Goal: Information Seeking & Learning: Learn about a topic

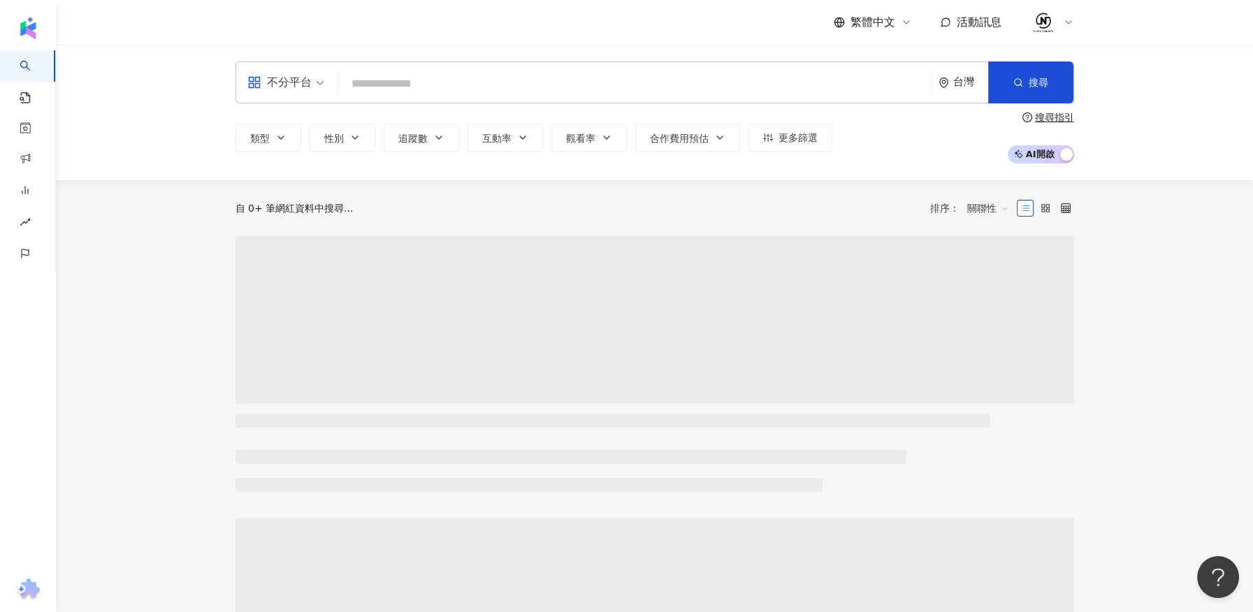
click at [531, 80] on input "search" at bounding box center [635, 84] width 583 height 27
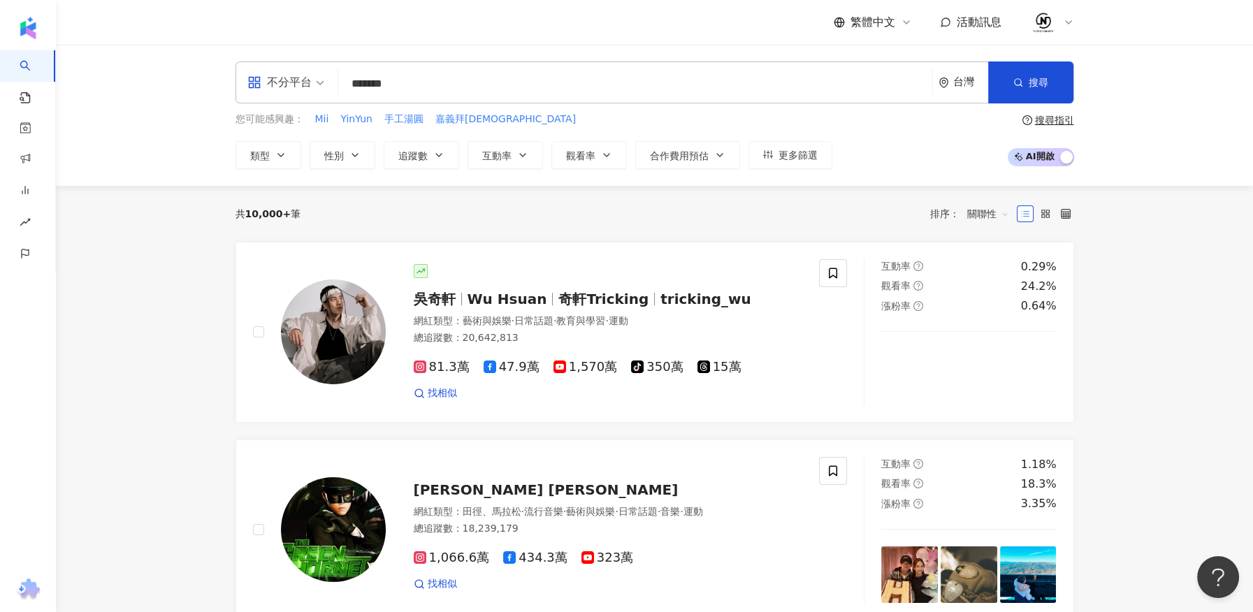
type input "*******"
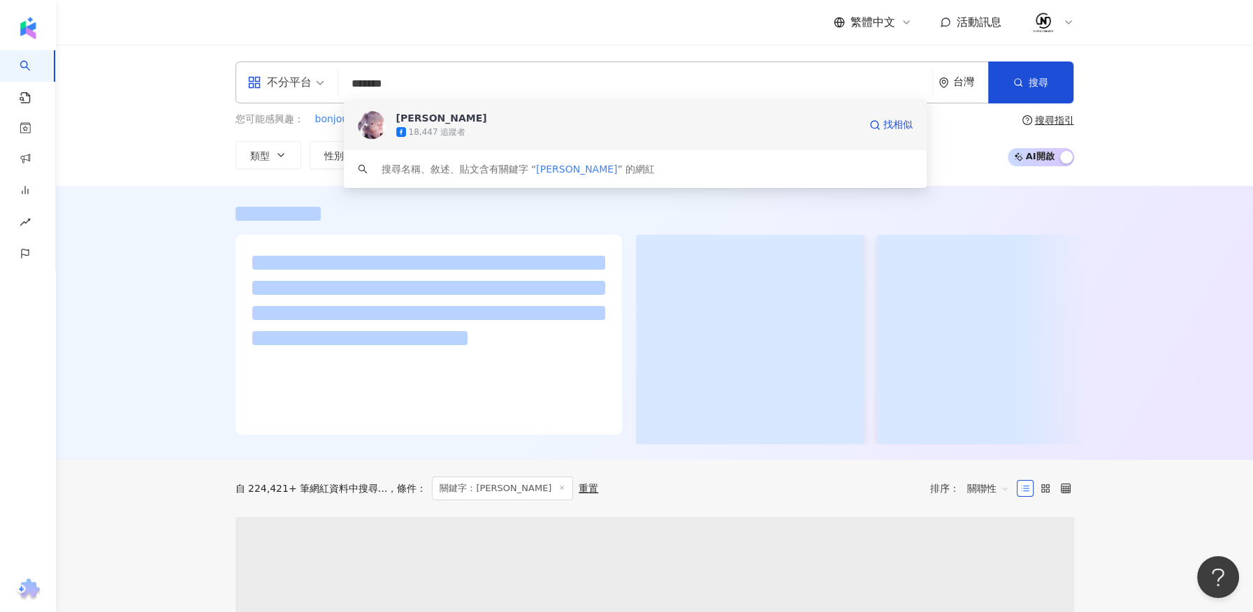
click at [442, 122] on span "[PERSON_NAME]" at bounding box center [627, 118] width 463 height 14
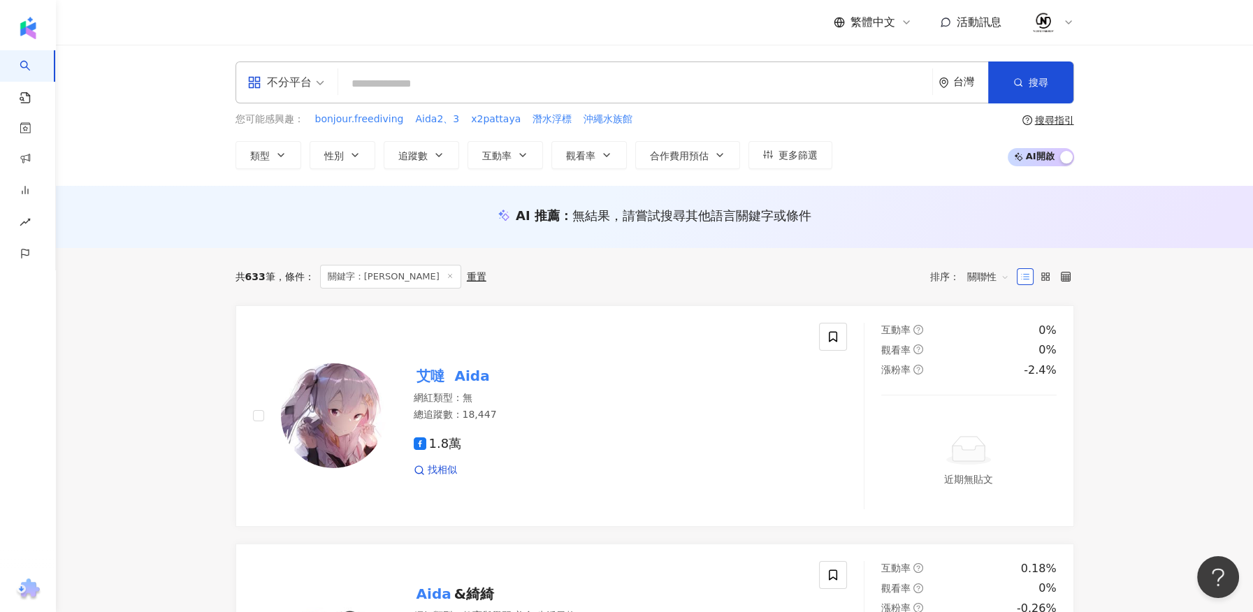
type input "*"
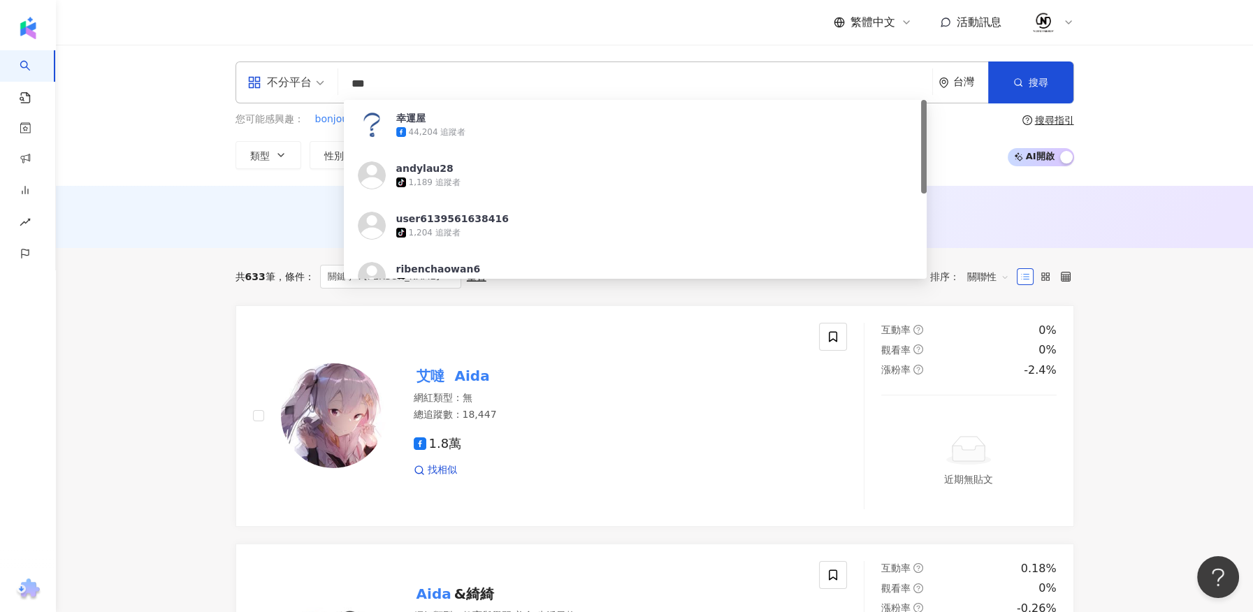
type input "***"
drag, startPoint x: 439, startPoint y: 82, endPoint x: 334, endPoint y: 80, distance: 104.8
click at [334, 80] on div "不分平台 *** 台灣 搜尋 5a8622d2-db70-4435-a59e-d85d1b75c8ca 幸運屋 44,204 追蹤者 andylau28 ti…" at bounding box center [654, 82] width 838 height 42
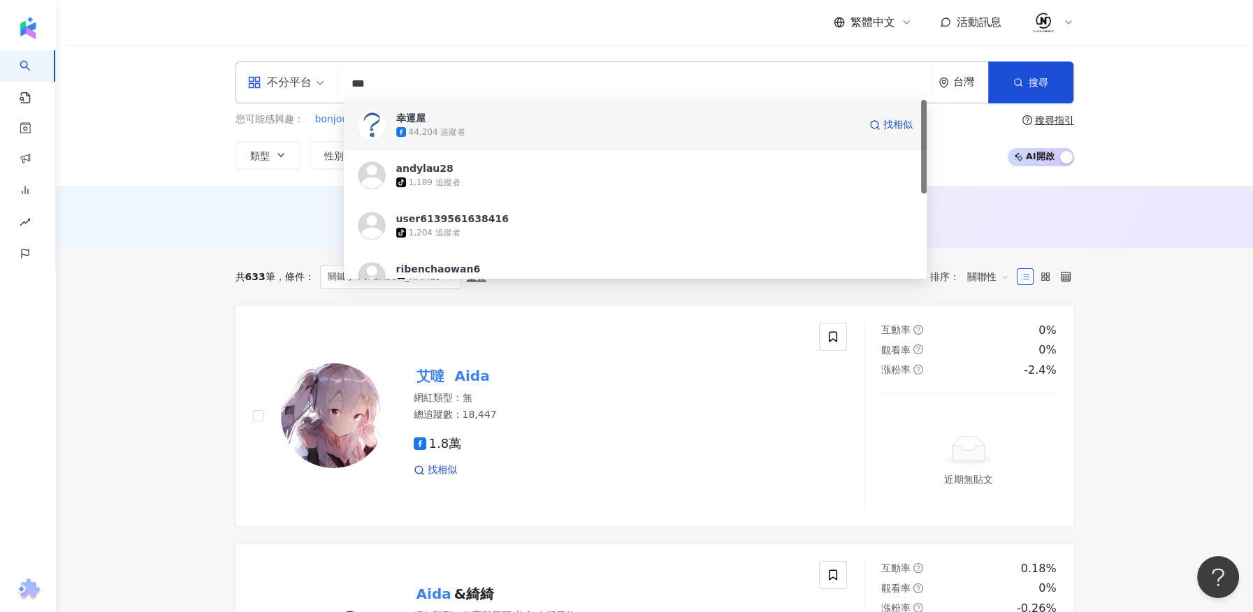
click at [471, 120] on span "幸運屋" at bounding box center [627, 118] width 463 height 14
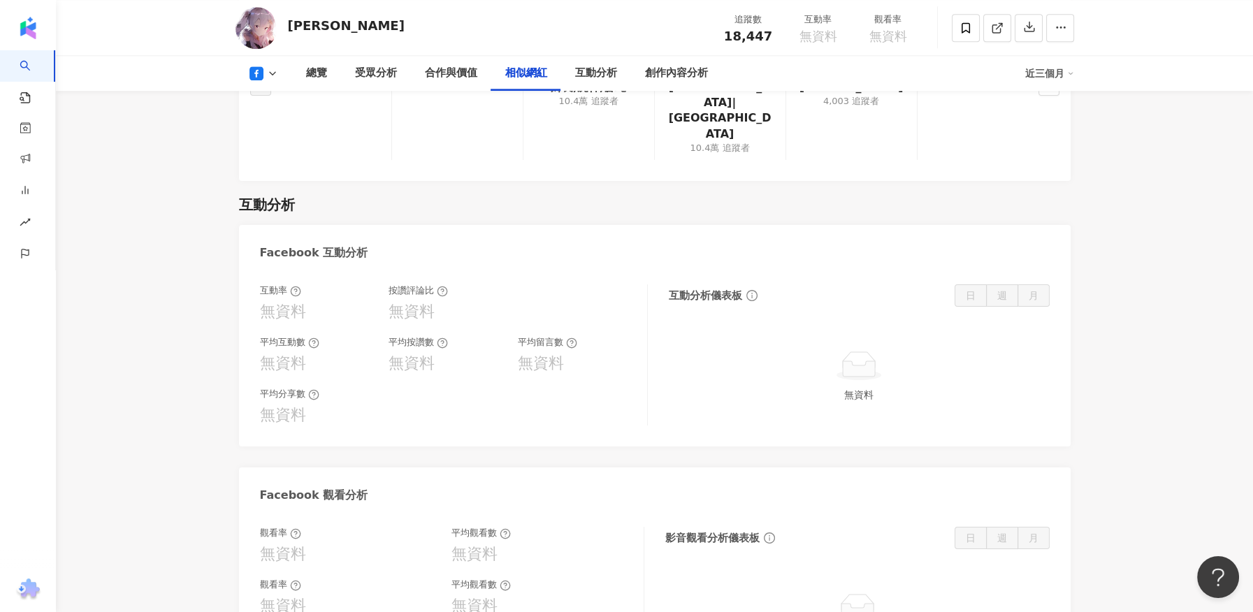
scroll to position [2018, 0]
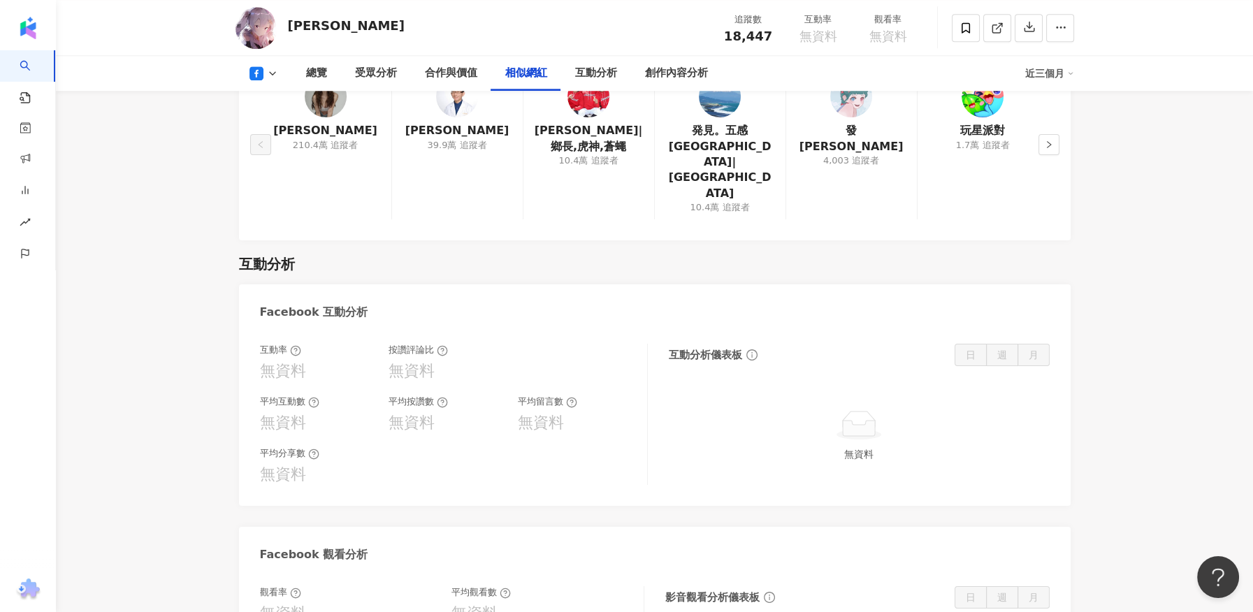
click at [270, 65] on div "總覽 受眾分析 合作與價值 相似網紅 互動分析 創作內容分析 近三個月" at bounding box center [654, 73] width 838 height 35
click at [263, 76] on button at bounding box center [263, 73] width 57 height 14
click at [263, 75] on button at bounding box center [263, 73] width 57 height 14
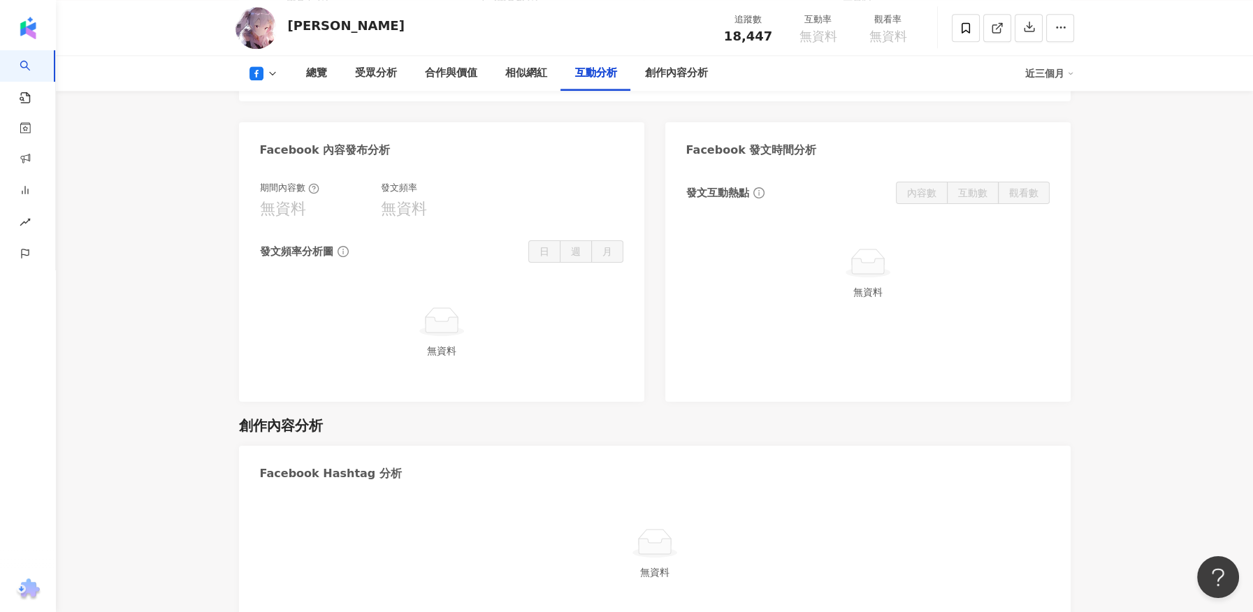
scroll to position [3099, 0]
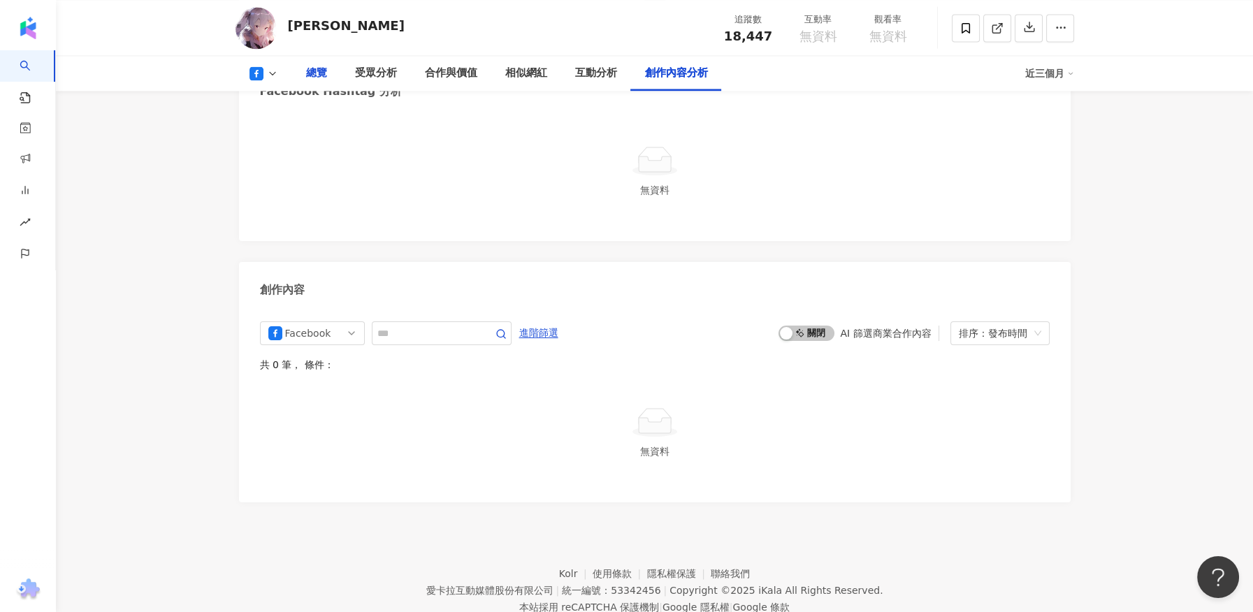
click at [310, 71] on div "總覽" at bounding box center [316, 73] width 21 height 17
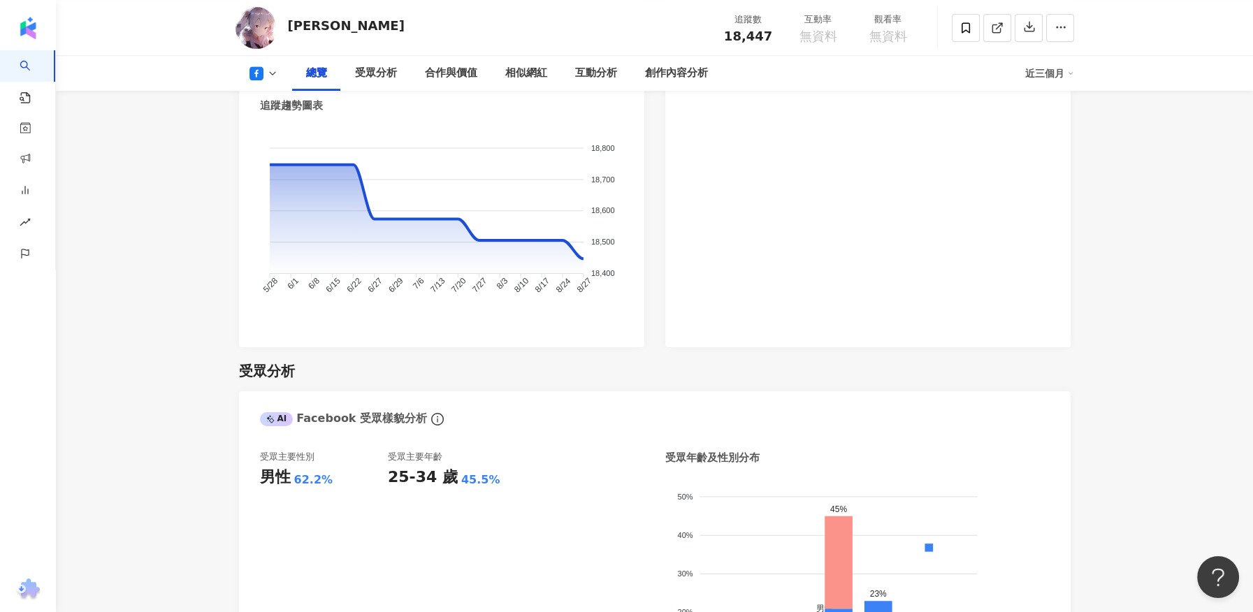
scroll to position [1164, 0]
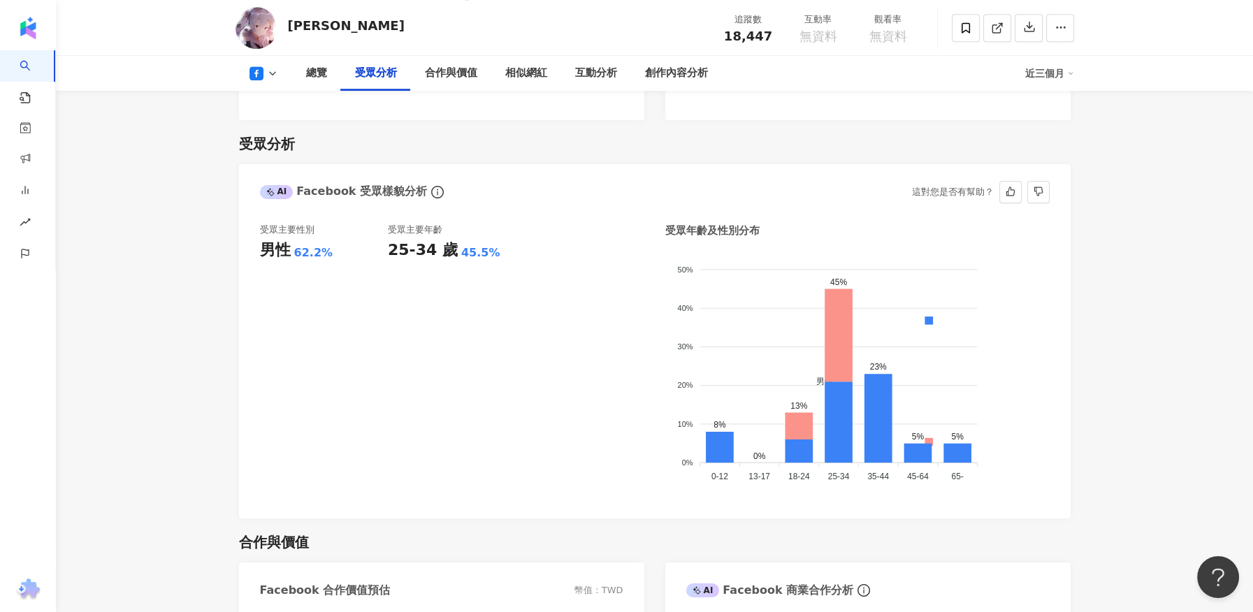
click at [427, 201] on div "AI Facebook 受眾樣貌分析" at bounding box center [353, 192] width 187 height 21
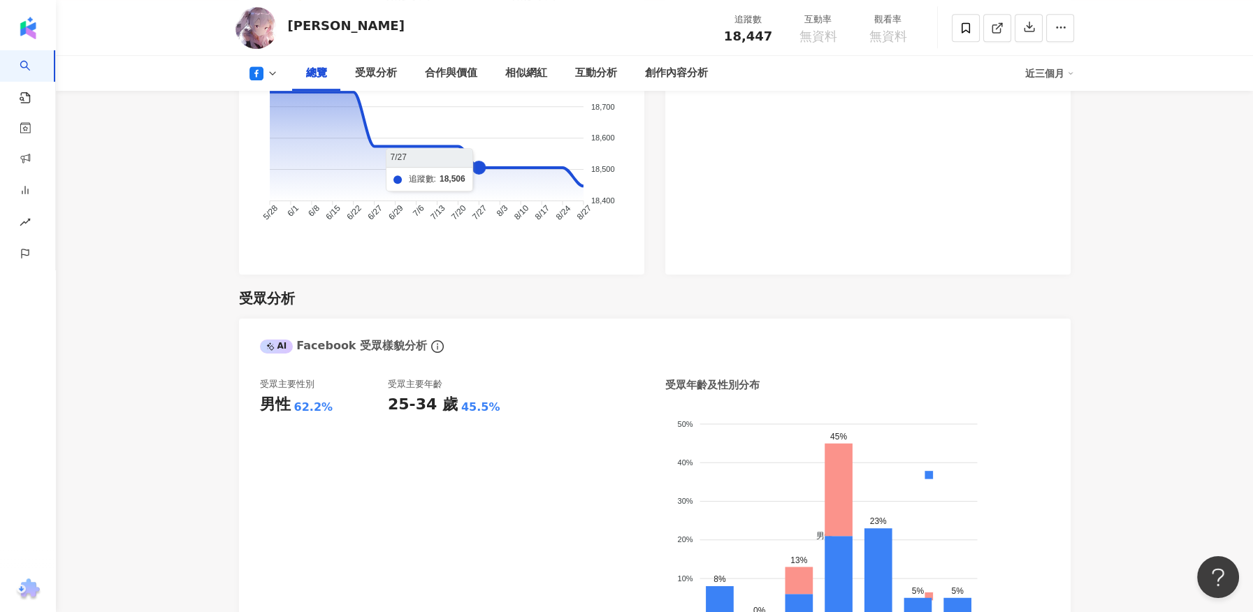
scroll to position [1087, 0]
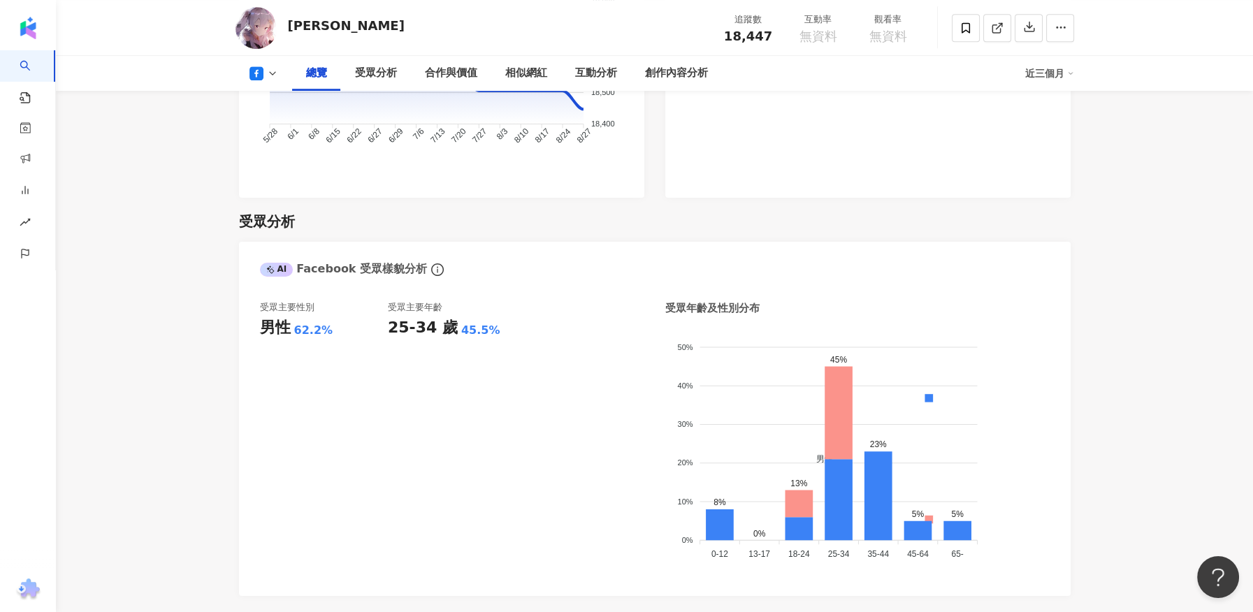
click at [281, 71] on button at bounding box center [263, 73] width 57 height 14
click at [278, 71] on button at bounding box center [263, 73] width 57 height 14
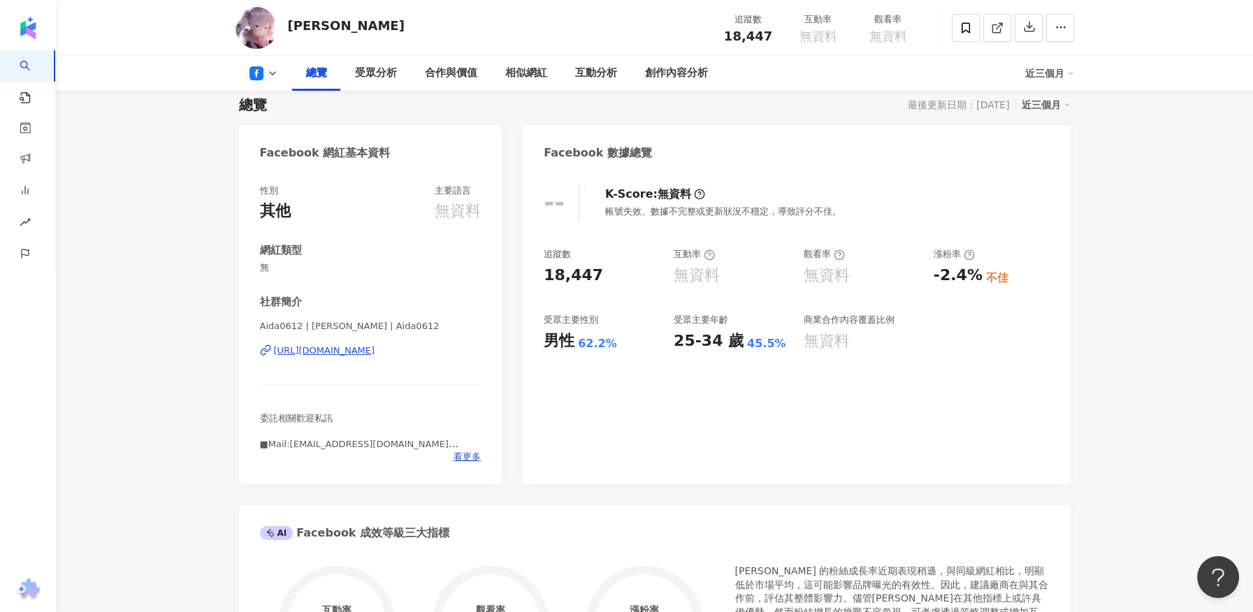
scroll to position [0, 0]
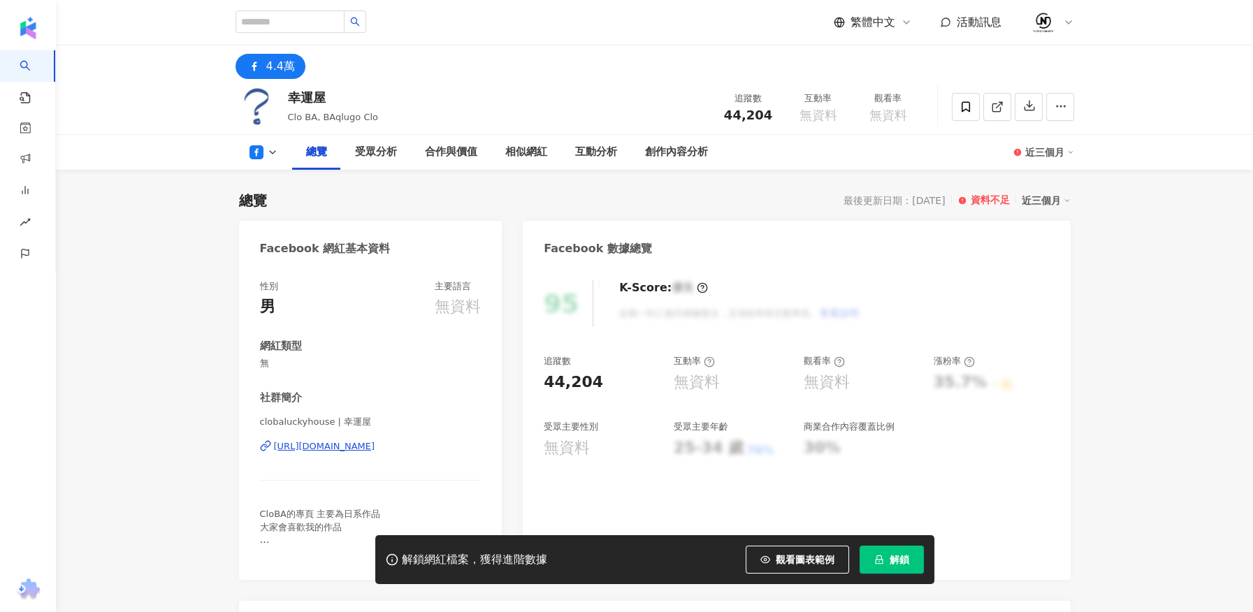
click at [897, 563] on span "解鎖" at bounding box center [900, 559] width 20 height 11
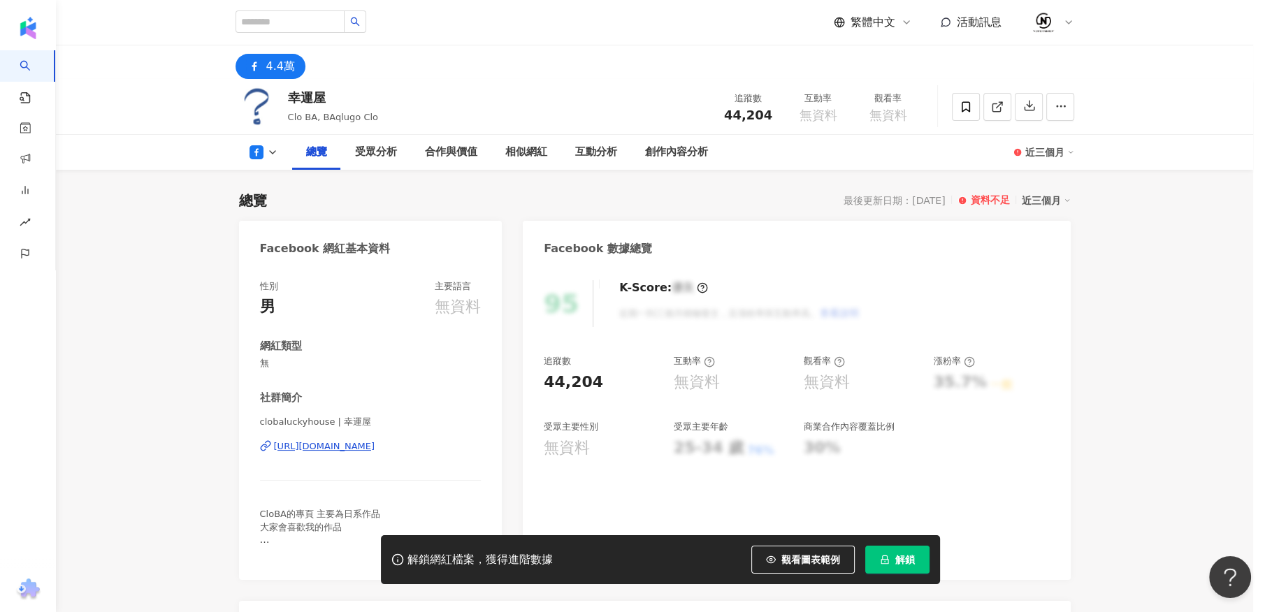
click at [889, 562] on div "此網紅數據資料不足，可能為以下原因，你是否仍然要解鎖： ・三個月沒發文 ・社群連結失效 ・改為私人帳號 ・設定為 18 歲以上才能觀看 取消 繼續解鎖" at bounding box center [632, 306] width 1265 height 612
click at [892, 561] on div "此網紅數據資料不足，可能為以下原因，你是否仍然要解鎖： ・三個月沒發文 ・社群連結失效 ・改為私人帳號 ・設定為 18 歲以上才能觀看 取消 繼續解鎖" at bounding box center [632, 306] width 1265 height 612
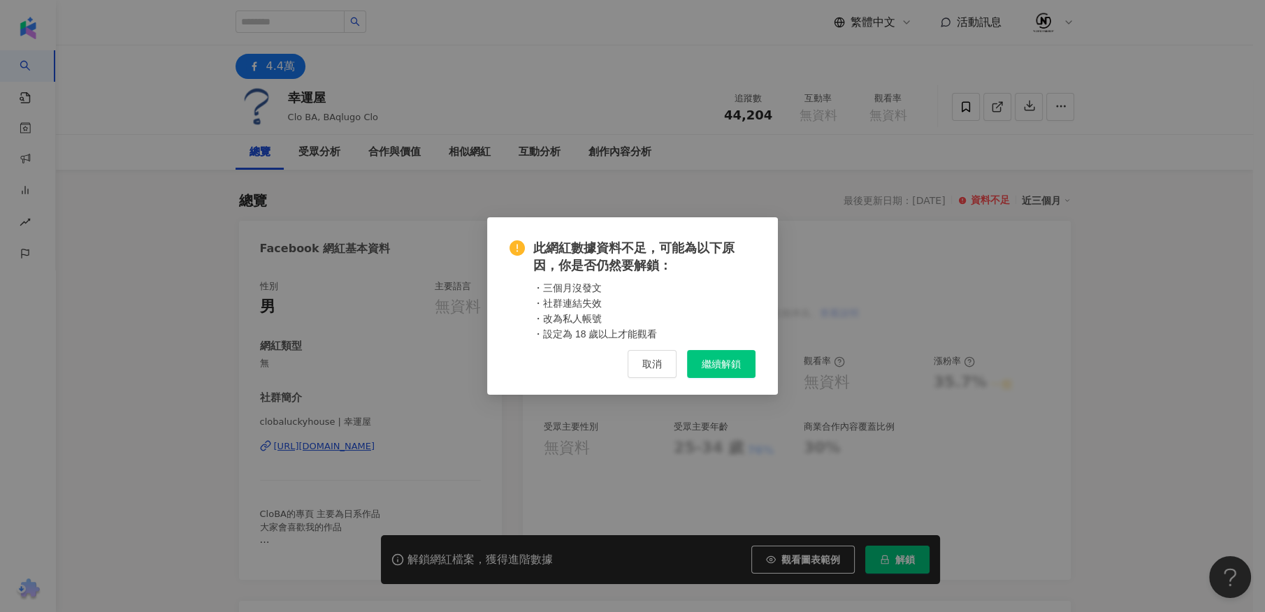
click at [711, 363] on span "繼續解鎖" at bounding box center [721, 363] width 39 height 11
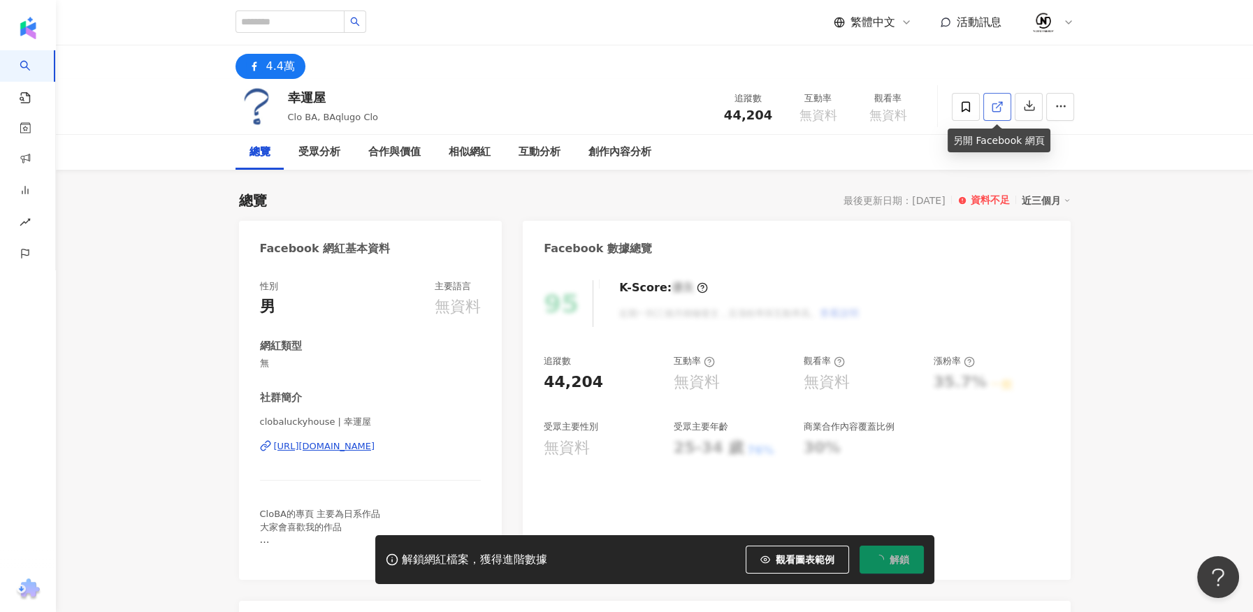
click at [992, 110] on icon at bounding box center [996, 107] width 8 height 8
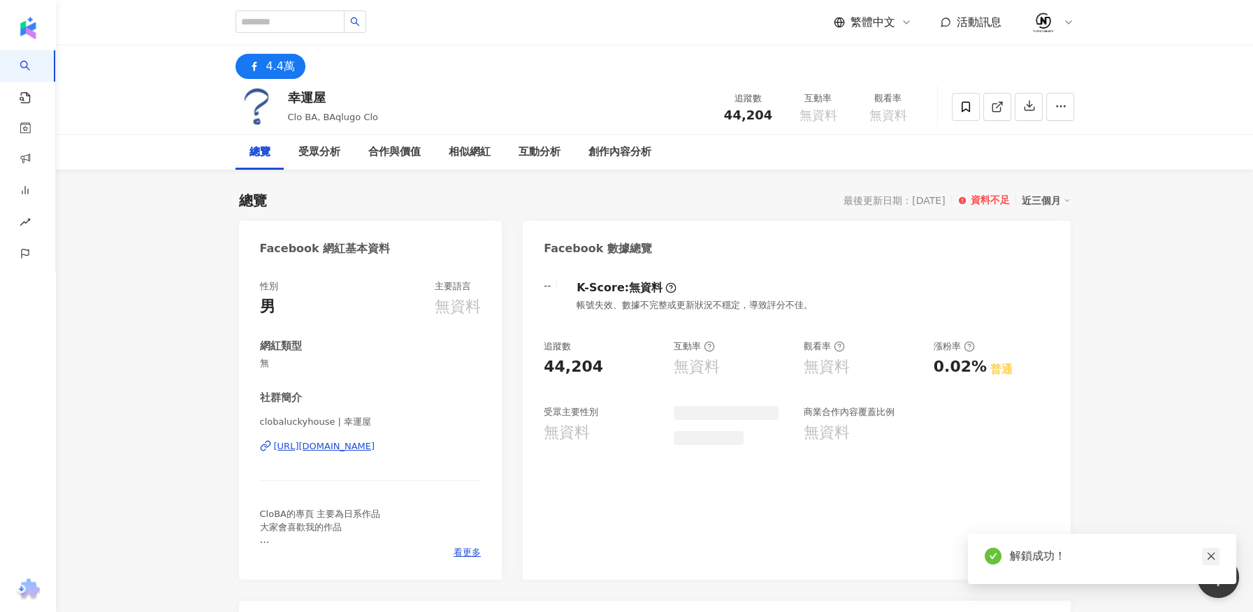
click at [1207, 562] on link at bounding box center [1210, 556] width 17 height 17
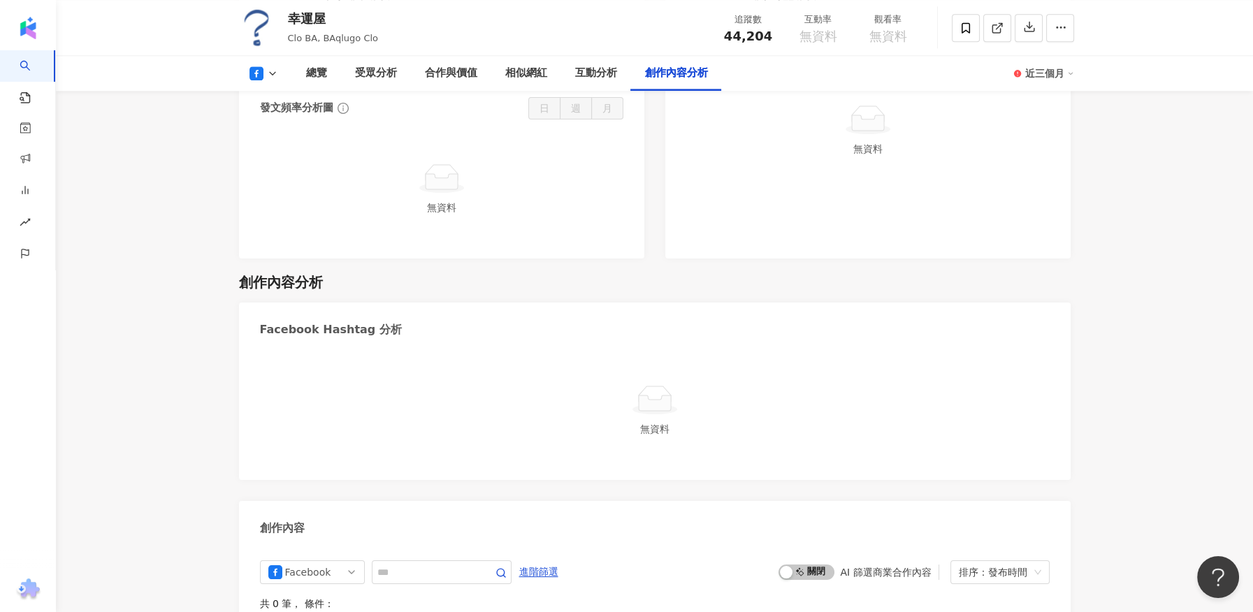
scroll to position [2952, 0]
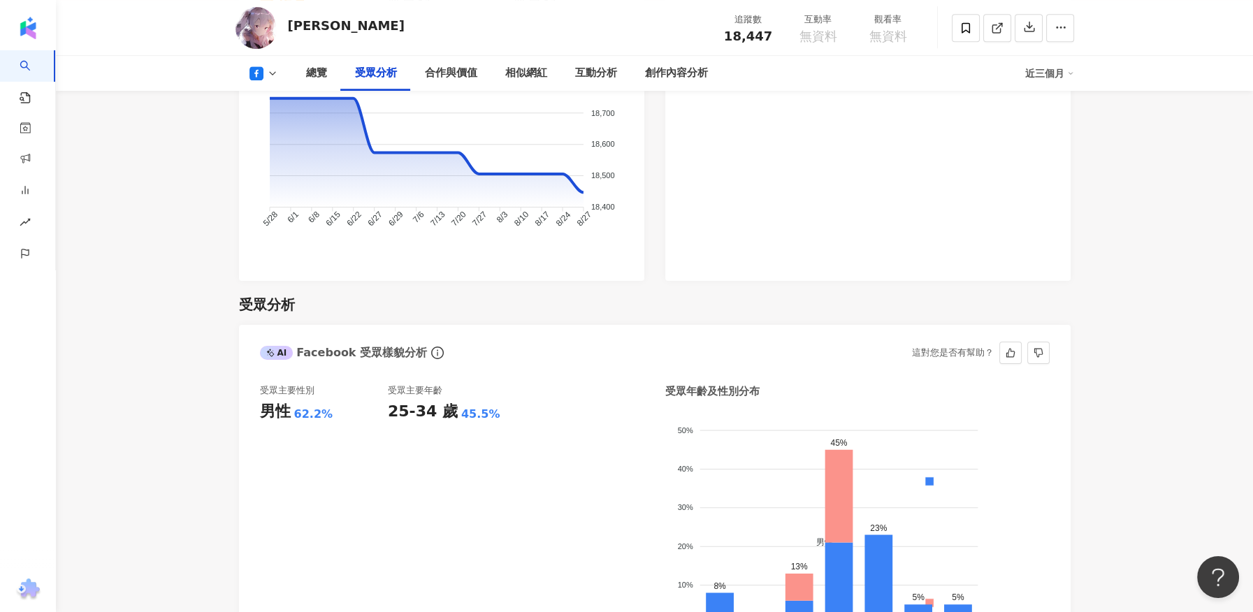
scroll to position [1236, 0]
